Goal: Use online tool/utility: Utilize a website feature to perform a specific function

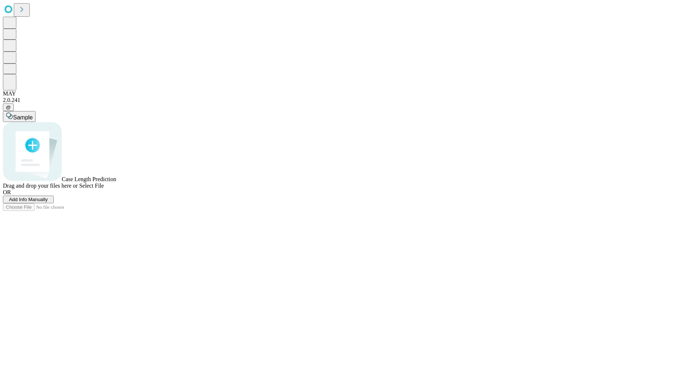
click at [48, 202] on span "Add Info Manually" at bounding box center [28, 199] width 39 height 5
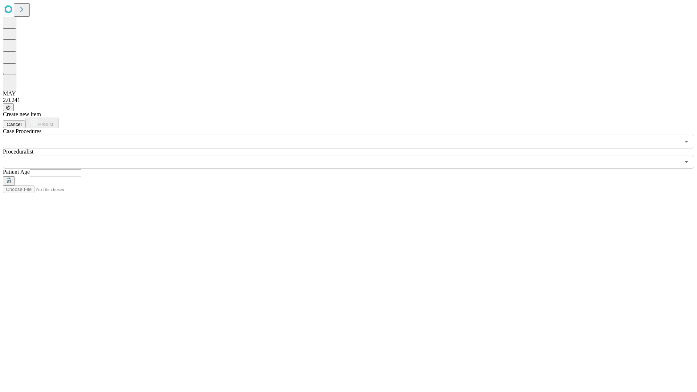
click at [81, 169] on input "text" at bounding box center [56, 172] width 52 height 7
type input "**"
click at [353, 155] on input "text" at bounding box center [341, 162] width 677 height 14
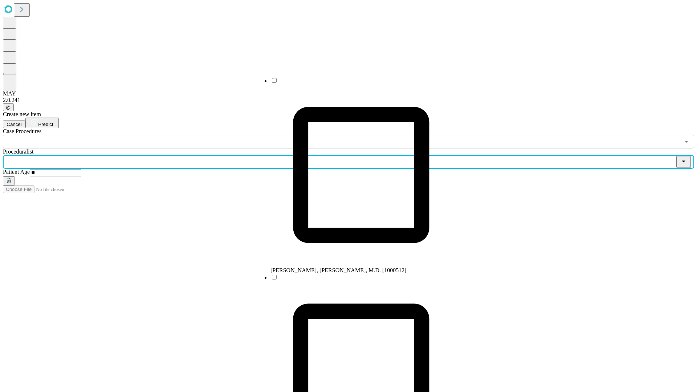
click at [354, 83] on li "[PERSON_NAME], [PERSON_NAME], M.D. [1000512]" at bounding box center [360, 175] width 181 height 197
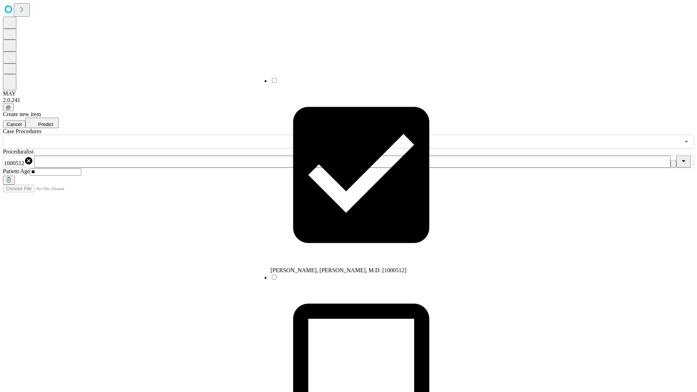
click at [152, 135] on input "text" at bounding box center [341, 142] width 677 height 14
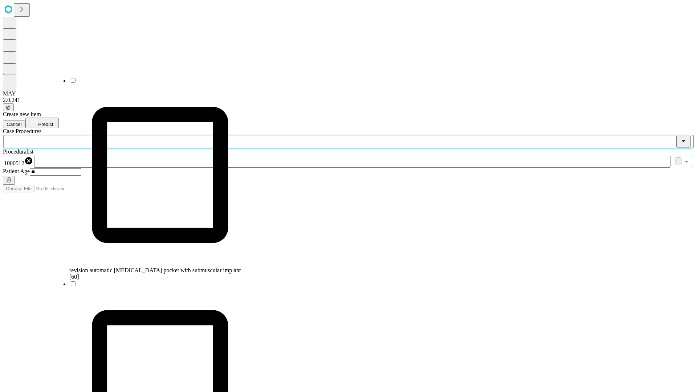
click at [153, 267] on span "revision automatic [MEDICAL_DATA] pocket with submuscular implant [60]" at bounding box center [154, 273] width 171 height 13
click at [53, 122] on span "Predict" at bounding box center [45, 124] width 15 height 5
